Goal: Use online tool/utility: Utilize a website feature to perform a specific function

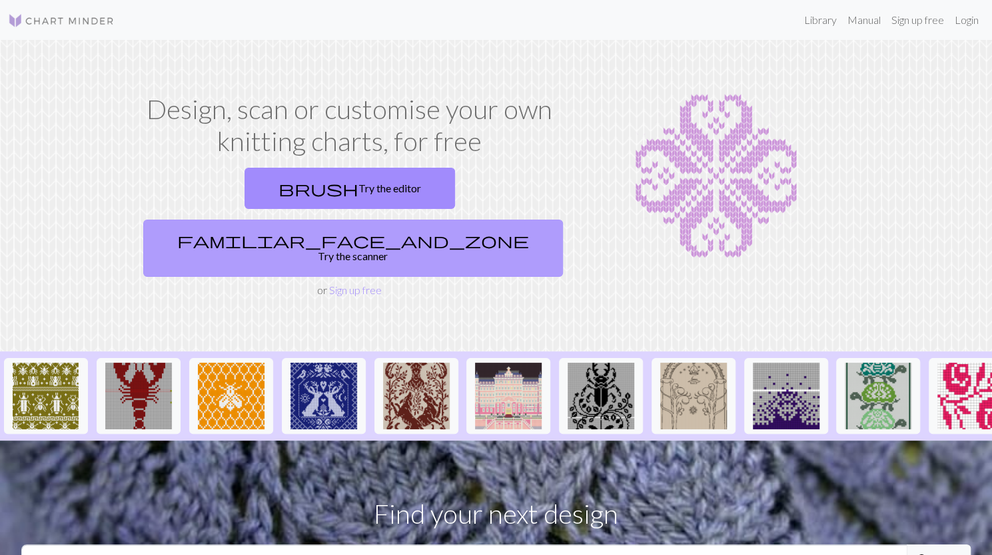
click at [495, 220] on link "familiar_face_and_zone Try the scanner" at bounding box center [353, 248] width 420 height 57
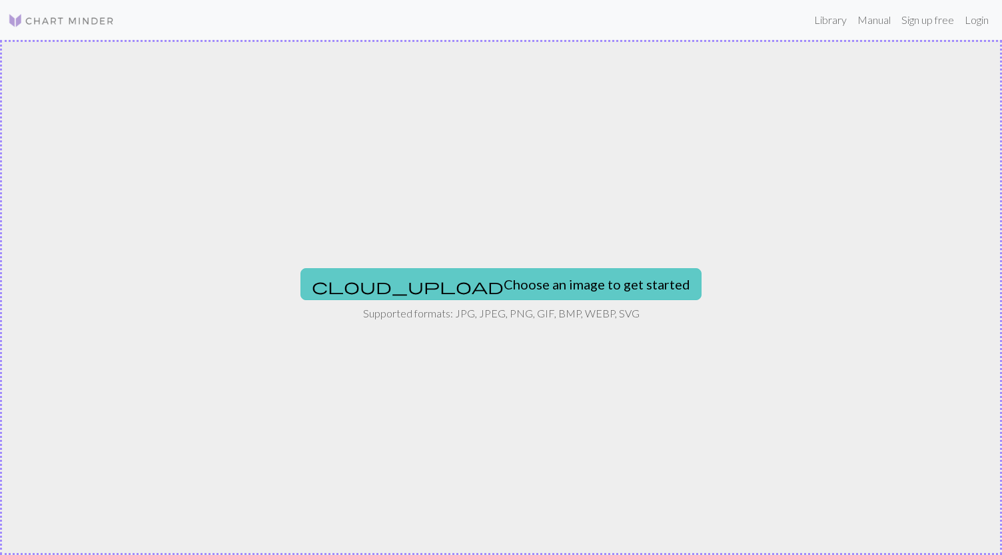
click at [508, 283] on button "cloud_upload Choose an image to get started" at bounding box center [500, 284] width 401 height 32
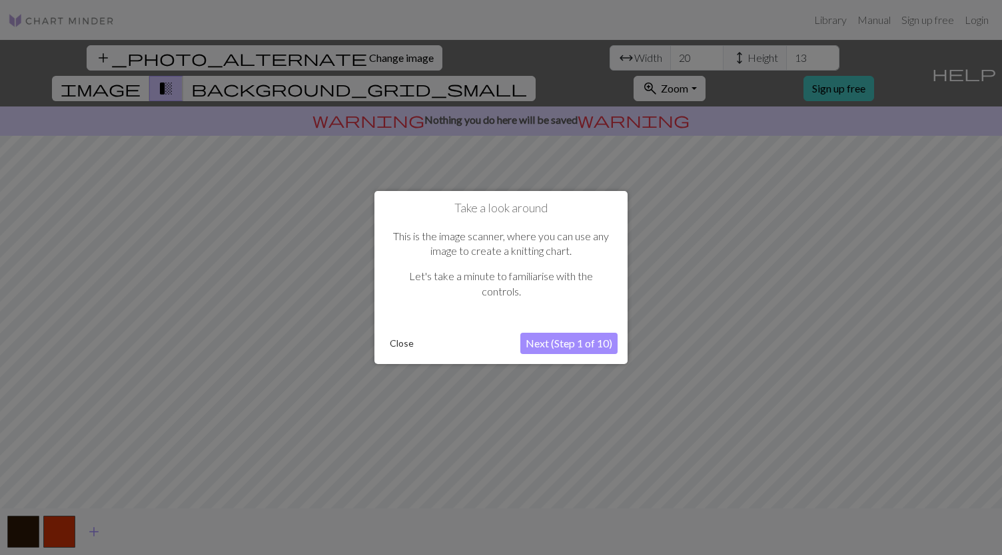
click at [581, 344] on button "Next (Step 1 of 10)" at bounding box center [568, 343] width 97 height 21
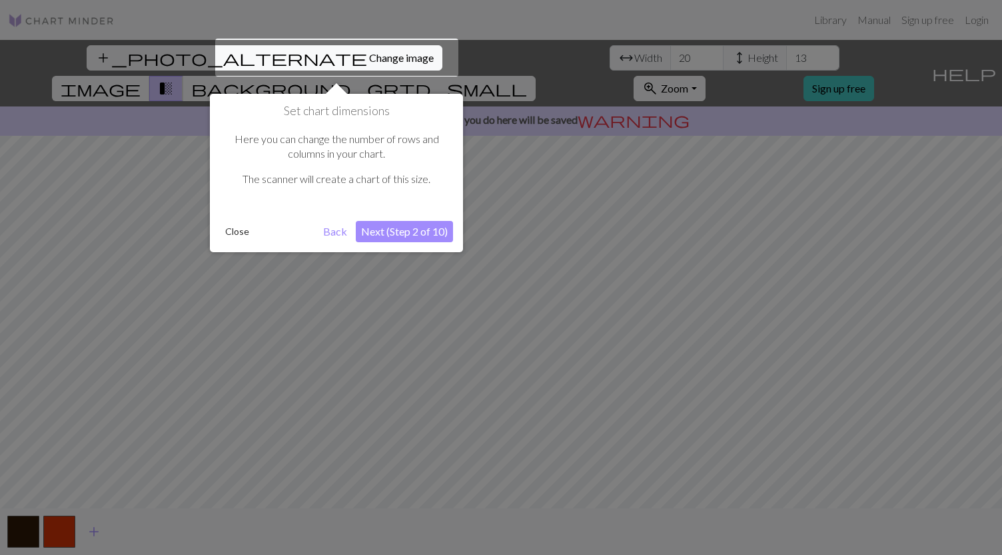
click at [405, 230] on button "Next (Step 2 of 10)" at bounding box center [404, 231] width 97 height 21
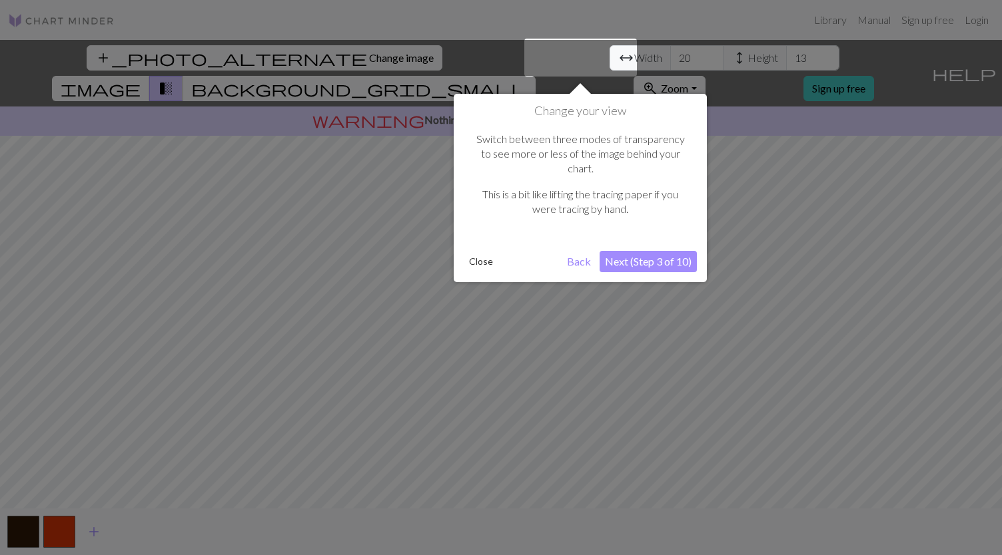
click at [633, 251] on button "Next (Step 3 of 10)" at bounding box center [647, 261] width 97 height 21
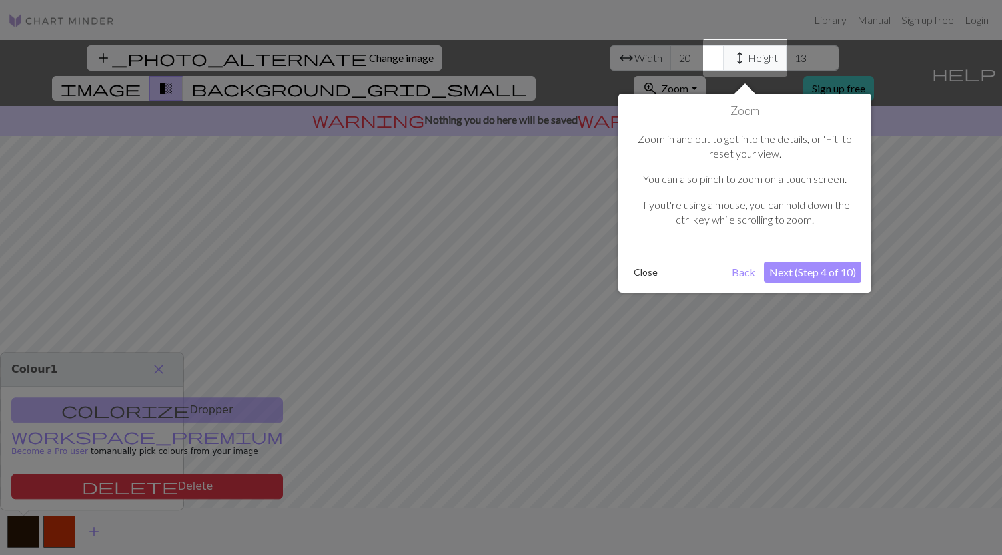
click at [798, 278] on button "Next (Step 4 of 10)" at bounding box center [812, 272] width 97 height 21
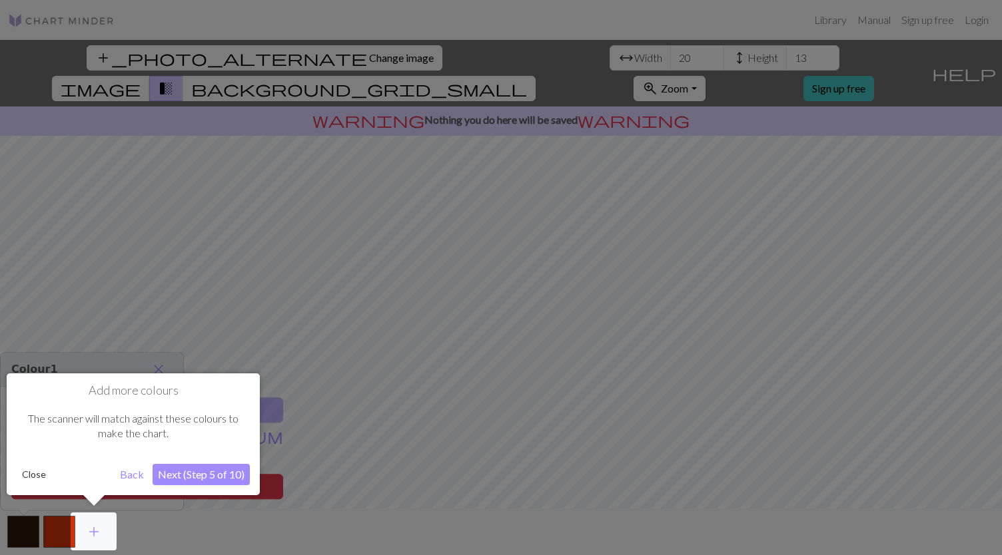
click at [198, 474] on button "Next (Step 5 of 10)" at bounding box center [201, 474] width 97 height 21
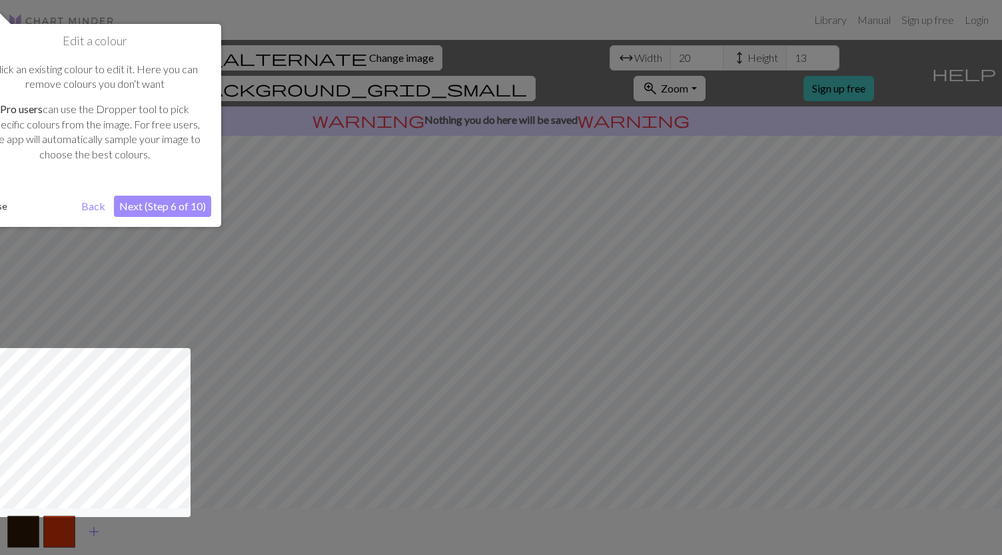
click at [182, 194] on div "Edit a colour Click an existing colour to edit it. Here you can remove colours …" at bounding box center [94, 125] width 253 height 203
click at [178, 209] on button "Next (Step 6 of 10)" at bounding box center [162, 206] width 97 height 21
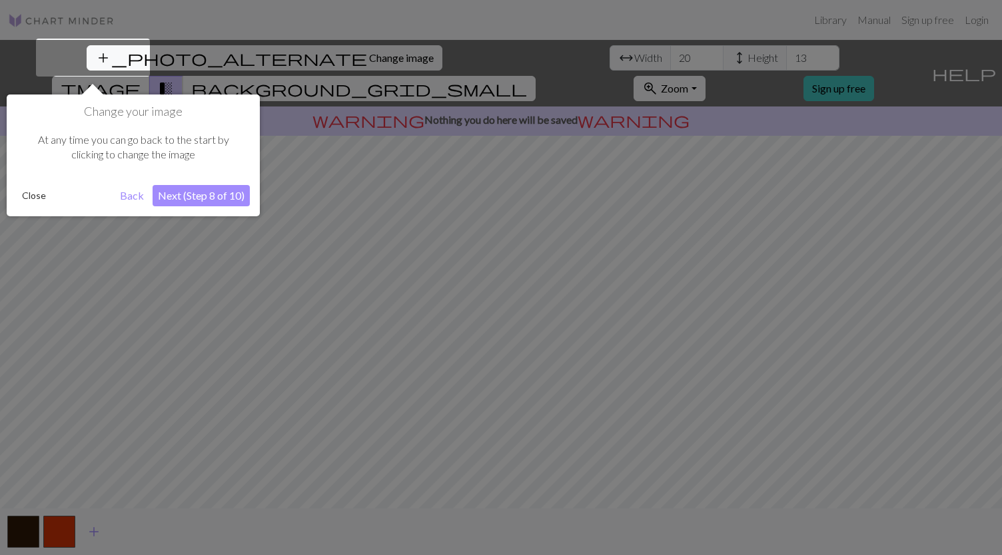
click at [204, 194] on button "Next (Step 8 of 10)" at bounding box center [201, 195] width 97 height 21
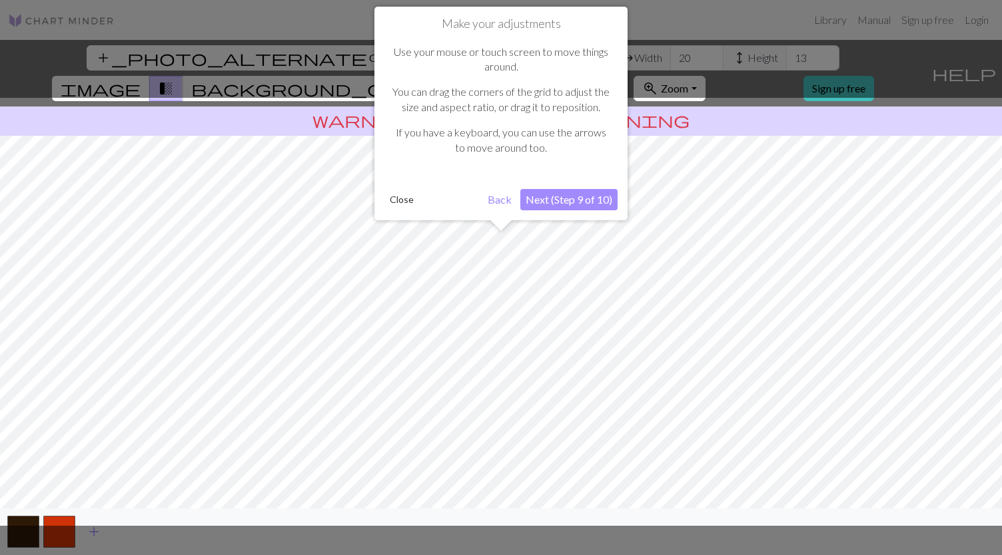
click at [567, 200] on button "Next (Step 9 of 10)" at bounding box center [568, 199] width 97 height 21
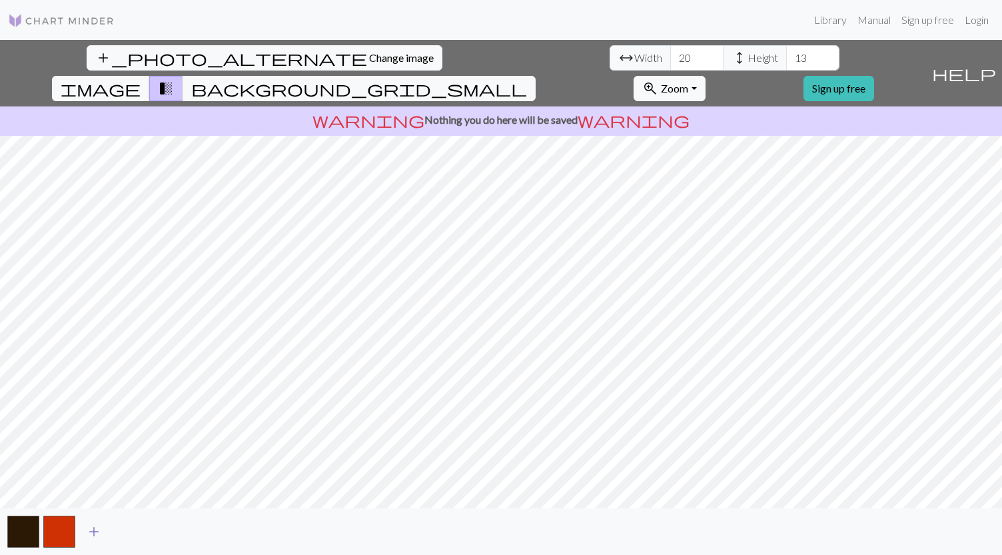
click at [93, 537] on span "add" at bounding box center [94, 532] width 16 height 19
click at [128, 531] on span "add" at bounding box center [130, 532] width 16 height 19
click at [164, 530] on span "add" at bounding box center [166, 532] width 16 height 19
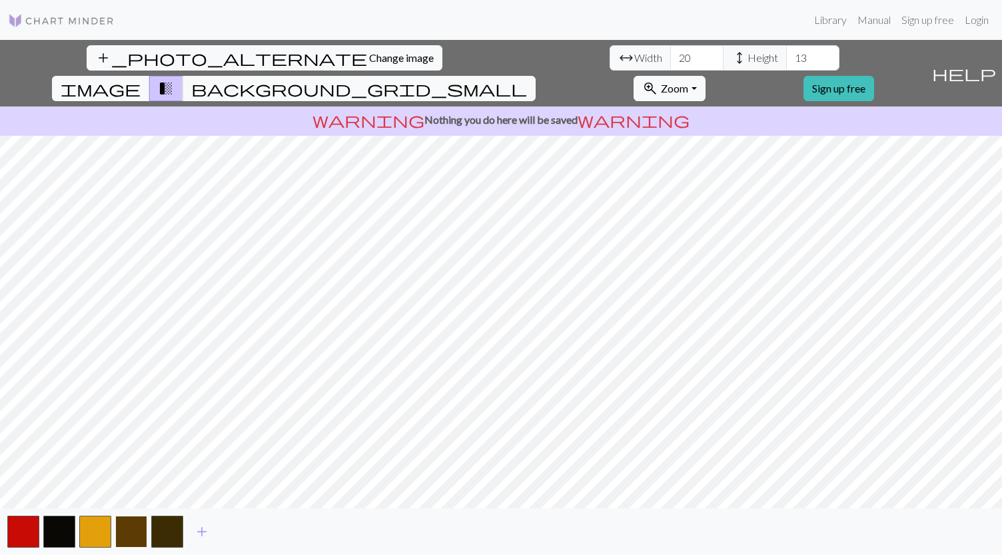
drag, startPoint x: 157, startPoint y: 537, endPoint x: 136, endPoint y: 536, distance: 21.4
click at [136, 536] on button "button" at bounding box center [131, 532] width 32 height 32
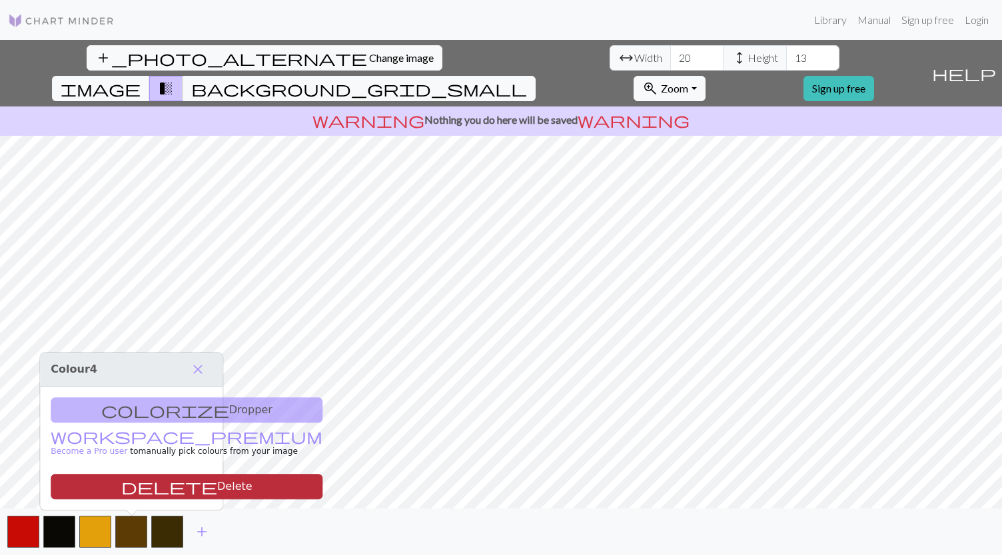
click at [130, 492] on button "delete Delete" at bounding box center [187, 486] width 272 height 25
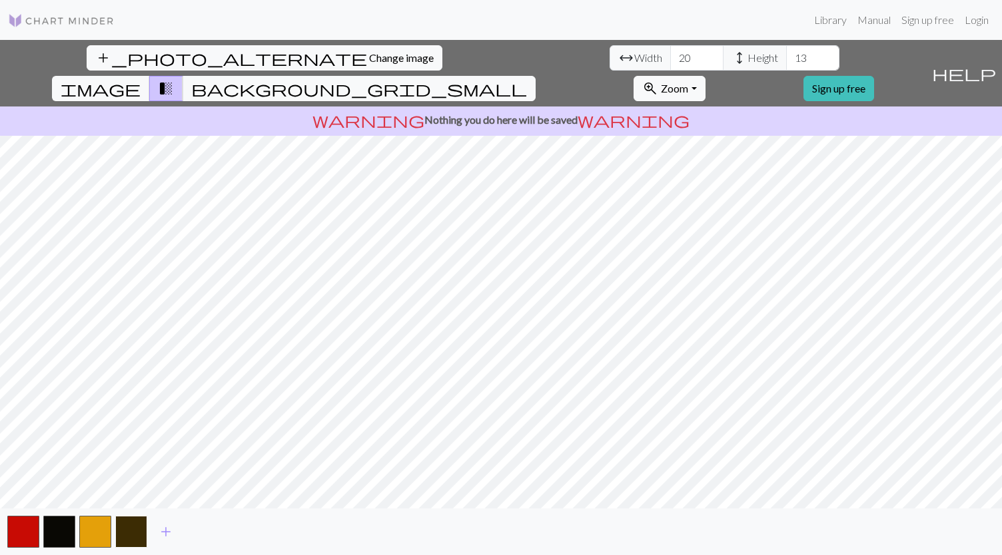
drag, startPoint x: 127, startPoint y: 538, endPoint x: 123, endPoint y: 528, distance: 11.2
drag, startPoint x: 123, startPoint y: 528, endPoint x: 135, endPoint y: 523, distance: 12.9
click at [135, 523] on button "button" at bounding box center [131, 532] width 32 height 32
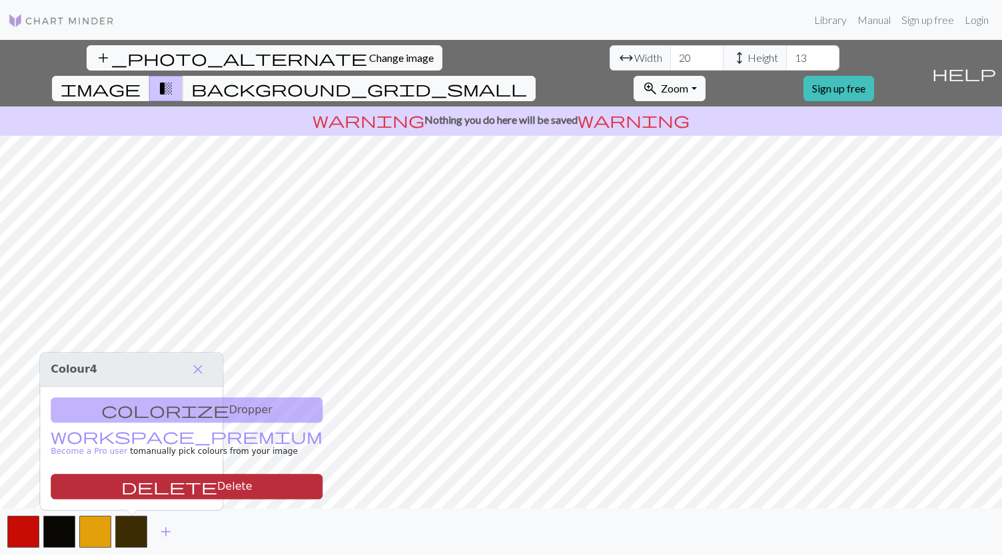
click at [133, 490] on button "delete Delete" at bounding box center [187, 486] width 272 height 25
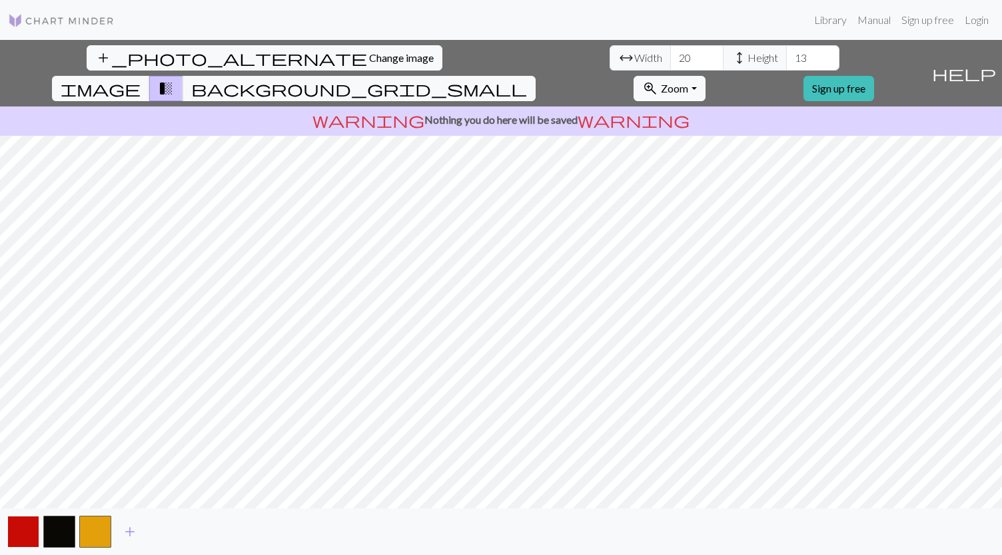
click at [32, 520] on button "button" at bounding box center [23, 532] width 32 height 32
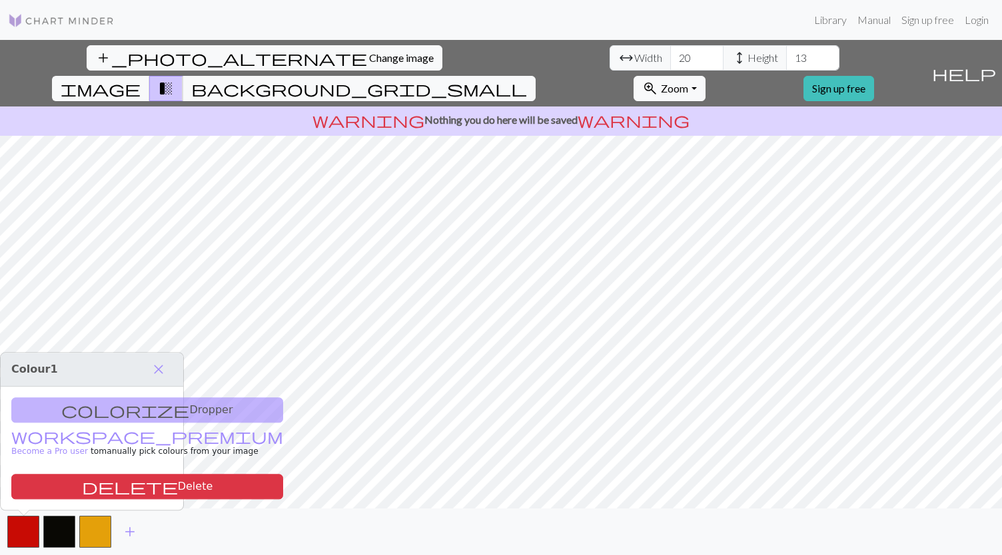
click at [76, 418] on div "colorize Dropper workspace_premium Become a Pro user to manually pick colours f…" at bounding box center [92, 448] width 182 height 123
click at [670, 50] on input "21" at bounding box center [696, 57] width 53 height 25
click at [670, 50] on input "22" at bounding box center [696, 57] width 53 height 25
type input "23"
click at [670, 50] on input "23" at bounding box center [696, 57] width 53 height 25
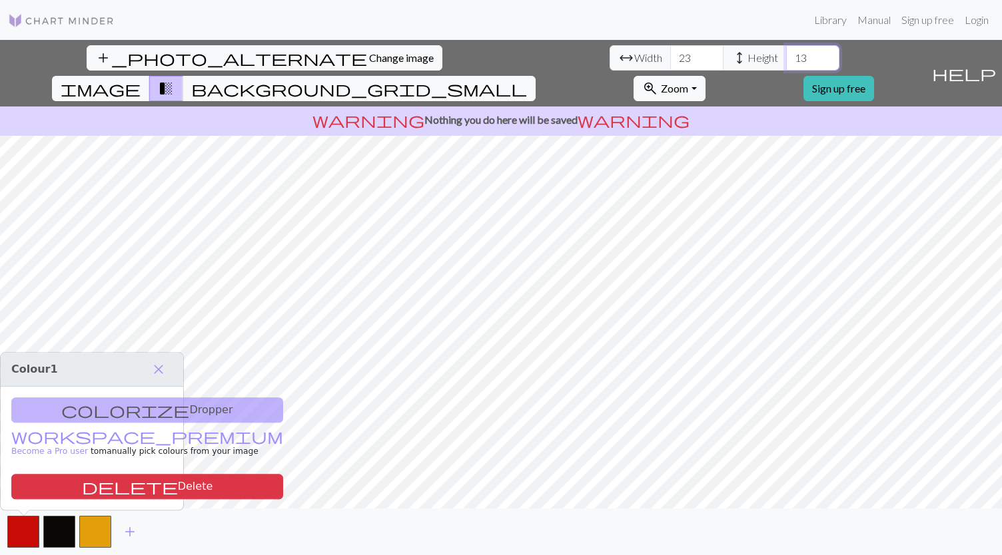
click at [786, 49] on input "13" at bounding box center [812, 57] width 53 height 25
click at [670, 59] on input "23" at bounding box center [696, 57] width 53 height 25
click at [670, 66] on input "23" at bounding box center [696, 57] width 53 height 25
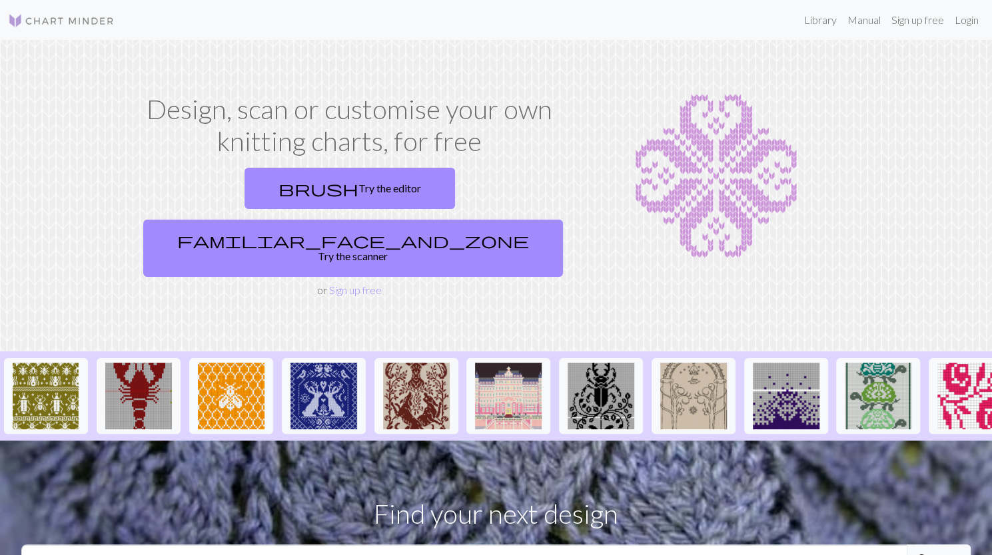
click at [453, 163] on div "brush Try the editor familiar_face_and_zone Try the scanner" at bounding box center [350, 223] width 424 height 120
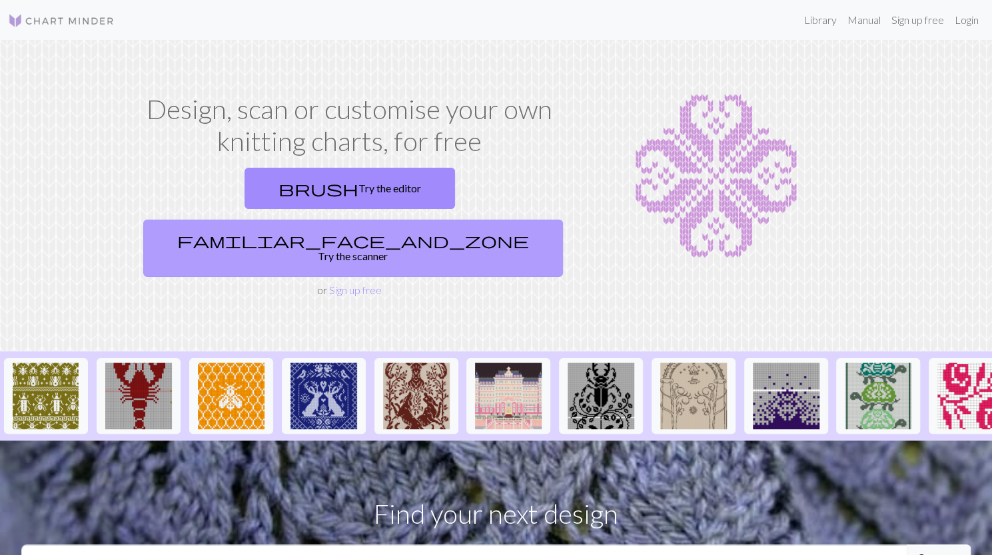
click at [447, 220] on link "familiar_face_and_zone Try the scanner" at bounding box center [353, 248] width 420 height 57
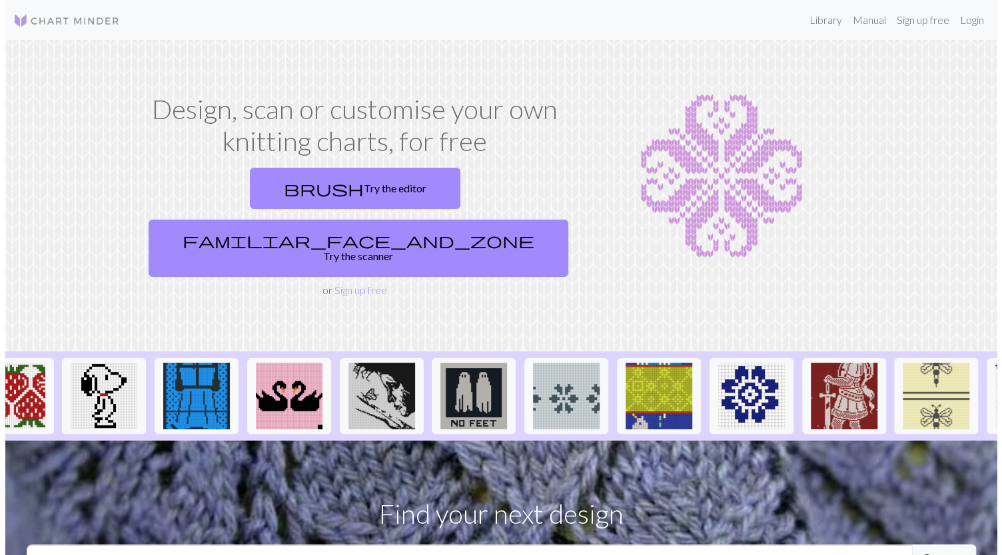
scroll to position [0, 1308]
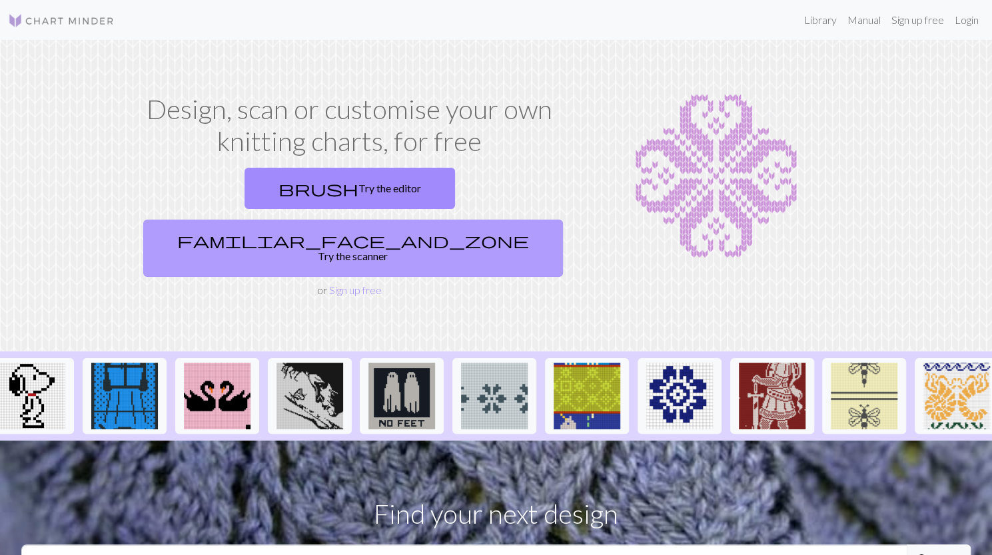
click at [497, 220] on link "familiar_face_and_zone Try the scanner" at bounding box center [353, 248] width 420 height 57
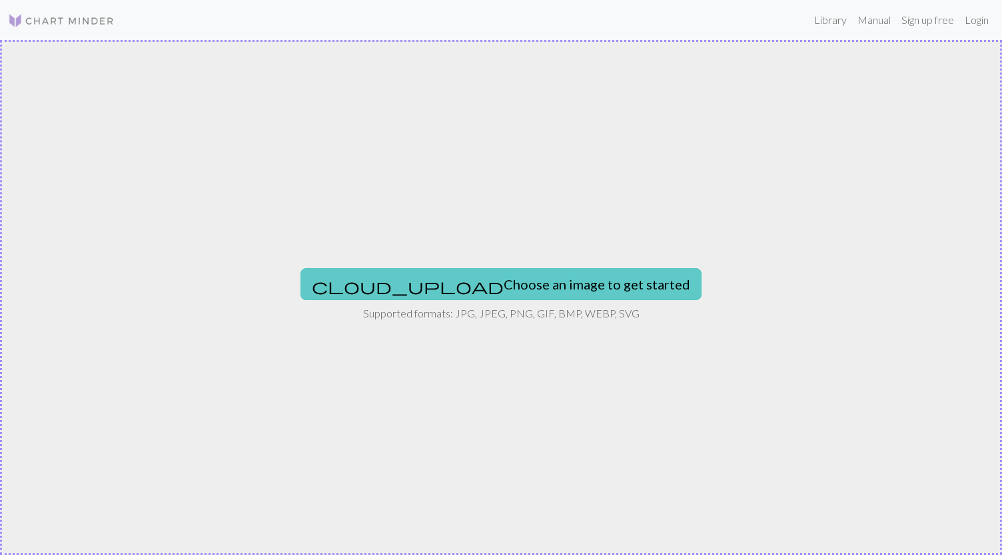
click at [517, 290] on button "cloud_upload Choose an image to get started" at bounding box center [500, 284] width 401 height 32
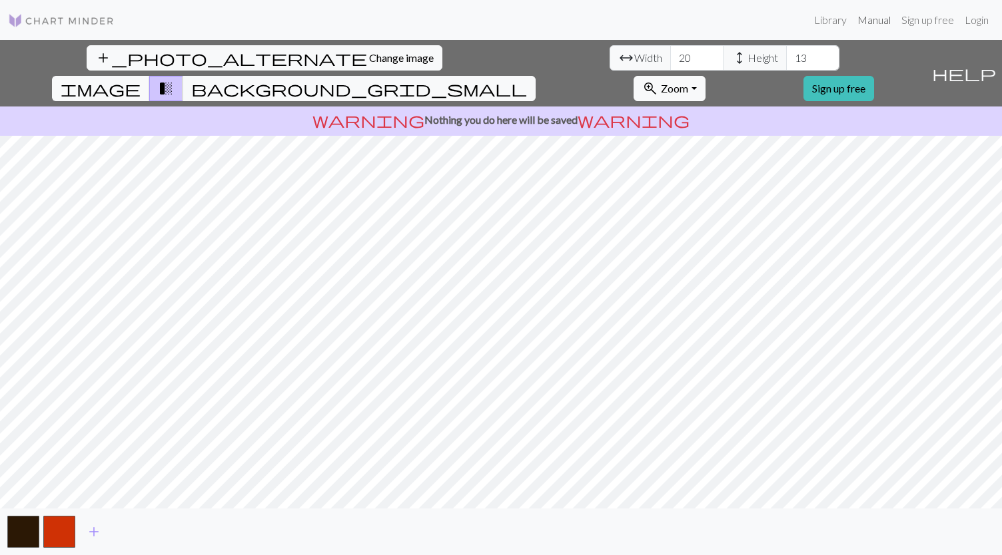
click at [892, 22] on link "Manual" at bounding box center [874, 20] width 44 height 27
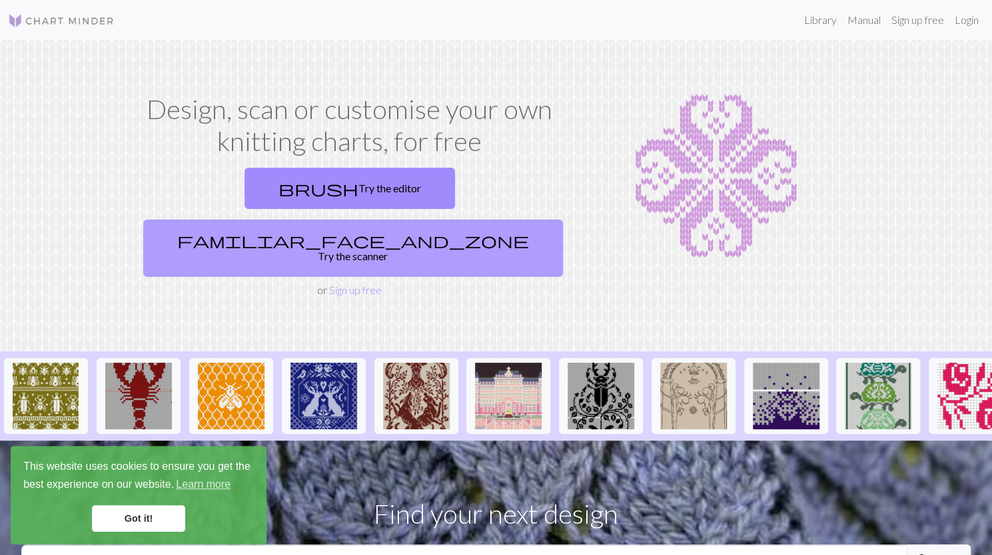
click at [426, 220] on link "familiar_face_and_zone Try the scanner" at bounding box center [353, 248] width 420 height 57
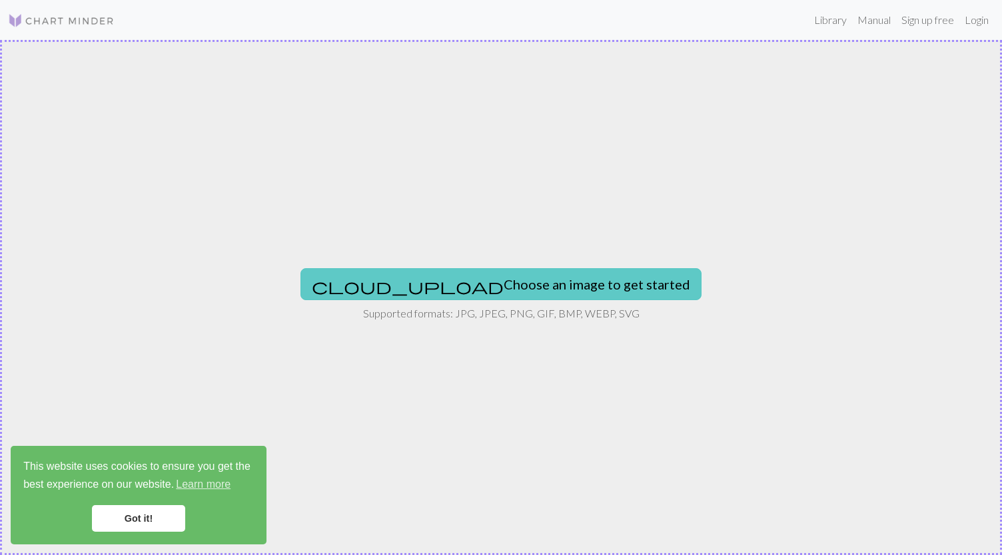
click at [462, 268] on button "cloud_upload Choose an image to get started" at bounding box center [500, 284] width 401 height 32
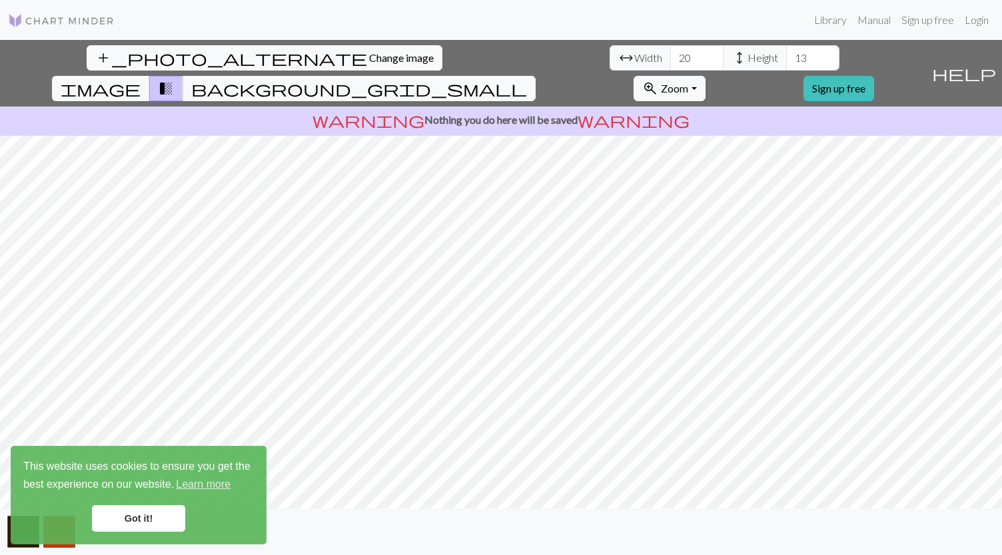
click at [147, 510] on link "Got it!" at bounding box center [138, 519] width 93 height 27
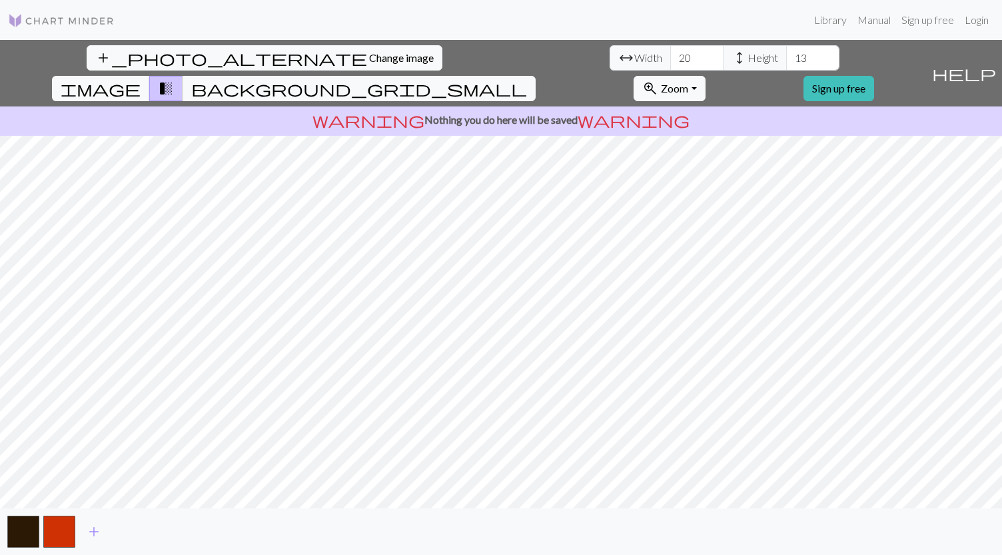
click at [747, 57] on span "Height" at bounding box center [762, 58] width 31 height 16
click at [141, 79] on span "image" at bounding box center [101, 88] width 80 height 19
click at [183, 76] on button "transition_fade" at bounding box center [166, 88] width 34 height 25
click at [527, 79] on span "background_grid_small" at bounding box center [359, 88] width 336 height 19
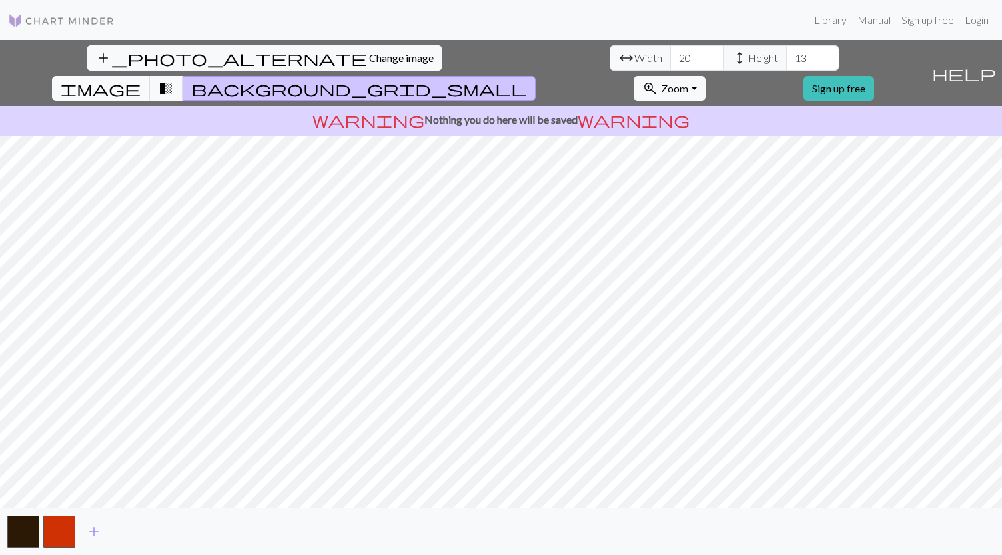
click at [141, 79] on span "image" at bounding box center [101, 88] width 80 height 19
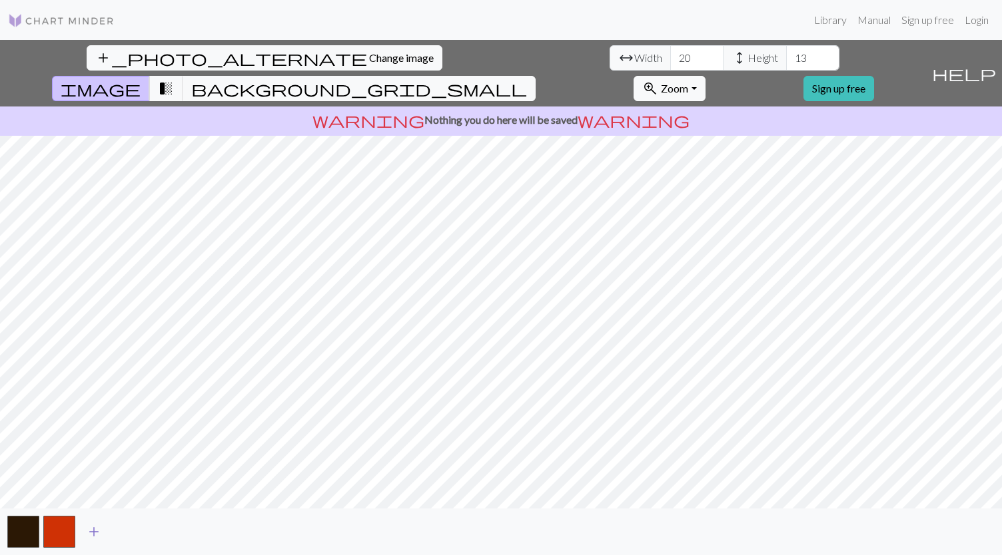
click at [89, 535] on span "add" at bounding box center [94, 532] width 16 height 19
click at [92, 527] on button "button" at bounding box center [95, 532] width 32 height 32
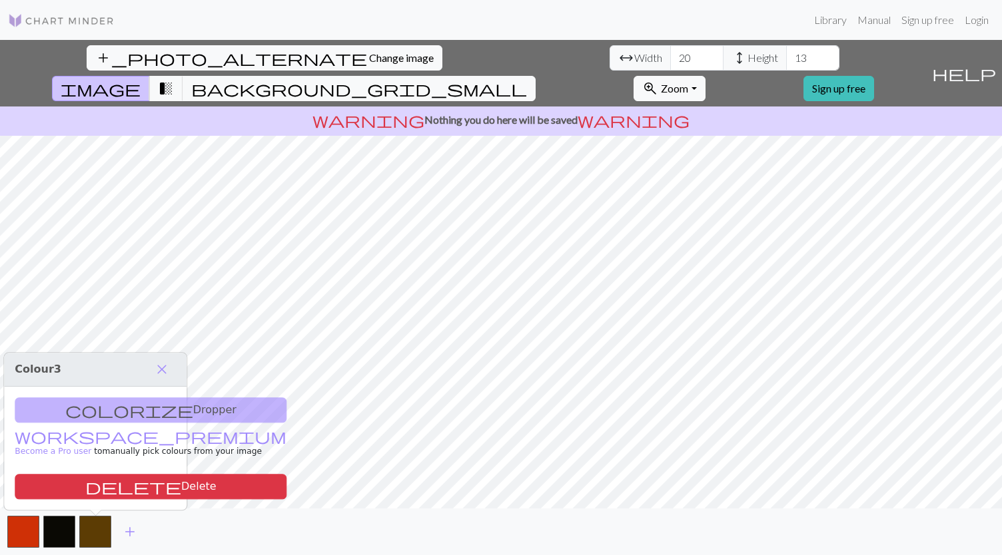
click at [114, 407] on div "colorize Dropper workspace_premium Become a Pro user to manually pick colours f…" at bounding box center [95, 448] width 182 height 123
click at [99, 410] on div "colorize Dropper workspace_premium Become a Pro user to manually pick colours f…" at bounding box center [95, 448] width 182 height 123
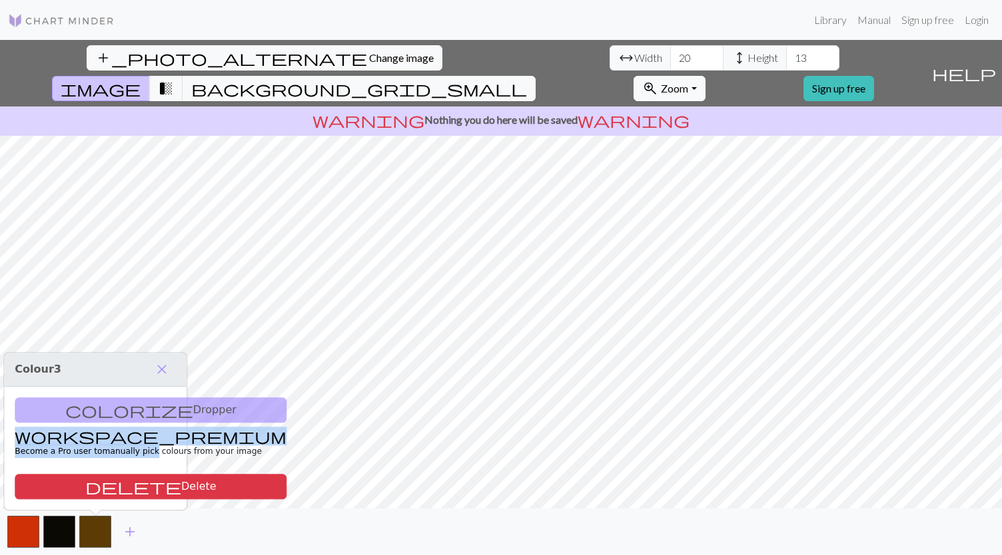
drag, startPoint x: 99, startPoint y: 410, endPoint x: 147, endPoint y: 429, distance: 51.7
click at [147, 429] on div "colorize Dropper workspace_premium Become a Pro user to manually pick colours f…" at bounding box center [95, 448] width 182 height 123
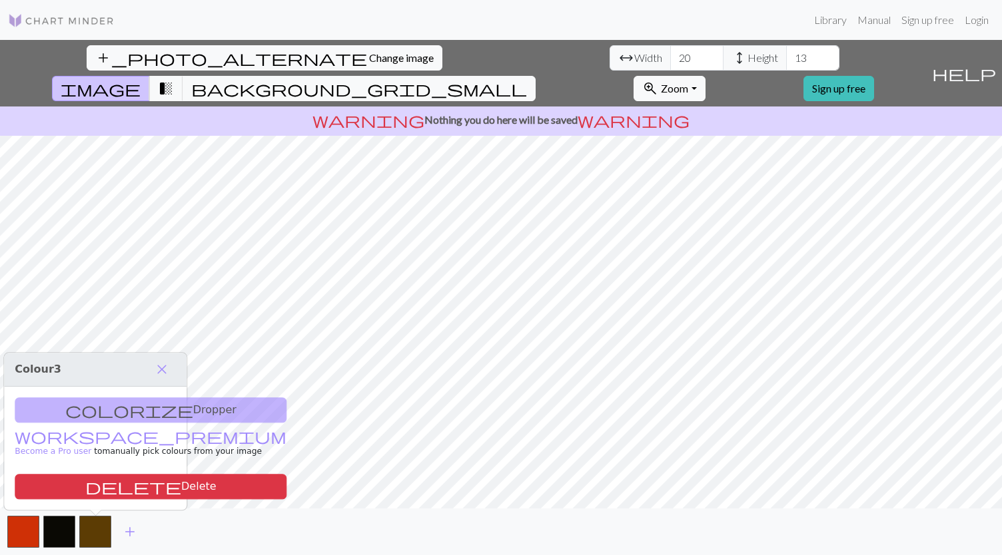
click at [149, 406] on div "colorize Dropper workspace_premium Become a Pro user to manually pick colours f…" at bounding box center [95, 448] width 182 height 123
type input "21"
click at [670, 54] on input "21" at bounding box center [696, 57] width 53 height 25
click at [634, 58] on span "Width" at bounding box center [648, 58] width 28 height 16
